Goal: Task Accomplishment & Management: Manage account settings

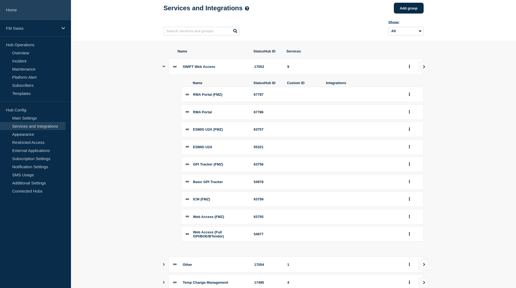
click at [10, 10] on link "Home" at bounding box center [35, 10] width 71 height 20
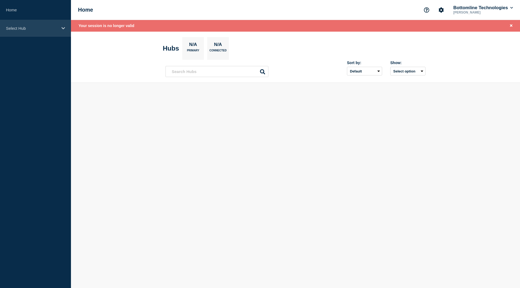
click at [18, 32] on div "Select Hub" at bounding box center [35, 28] width 71 height 17
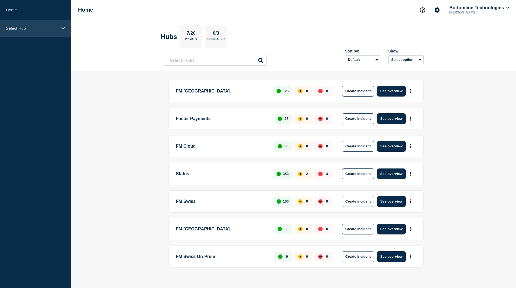
click at [24, 24] on div "Select Hub" at bounding box center [35, 28] width 71 height 17
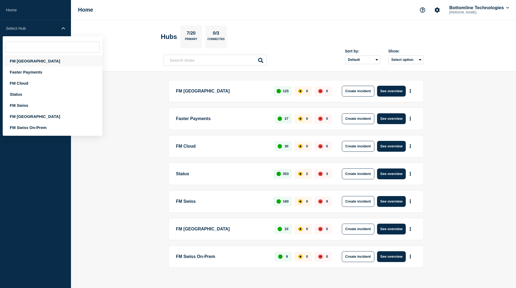
click at [25, 63] on div "FM [GEOGRAPHIC_DATA]" at bounding box center [53, 60] width 100 height 11
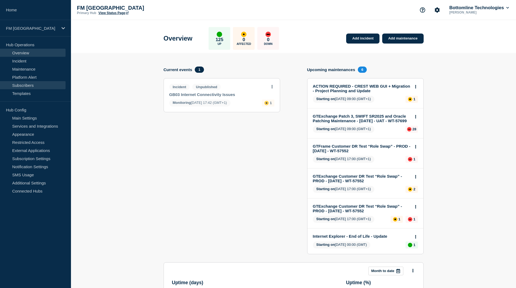
click at [31, 85] on link "Subscribers" at bounding box center [33, 85] width 66 height 8
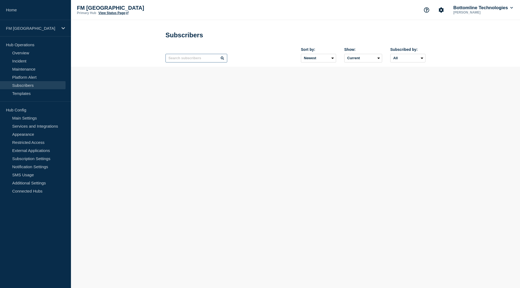
click at [213, 60] on input "text" at bounding box center [196, 58] width 62 height 9
type input "man"
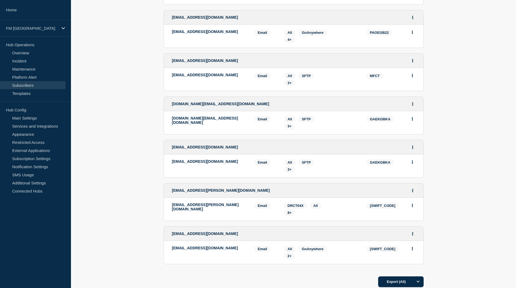
scroll to position [802, 0]
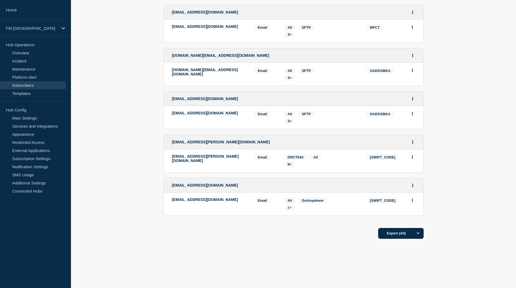
click at [288, 209] on span "2+" at bounding box center [290, 208] width 4 height 4
